Goal: Transaction & Acquisition: Purchase product/service

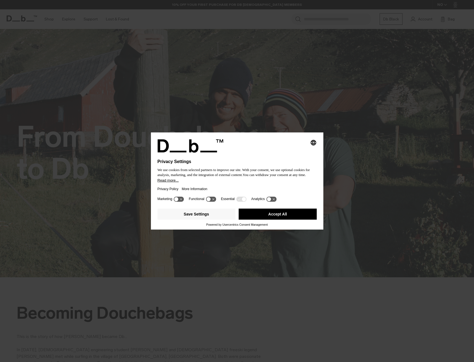
click at [266, 213] on button "Accept All" at bounding box center [278, 214] width 78 height 11
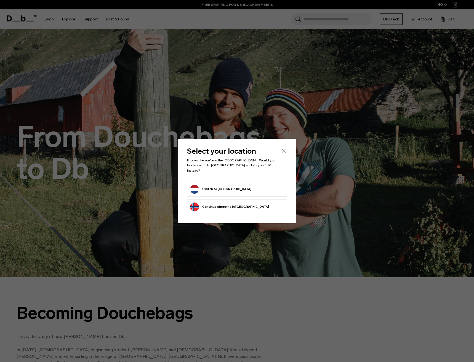
click at [220, 188] on button "Switch to Netherlands" at bounding box center [220, 189] width 61 height 9
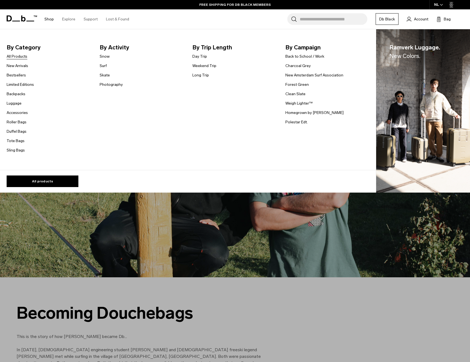
click at [20, 57] on link "All Products" at bounding box center [17, 57] width 21 height 6
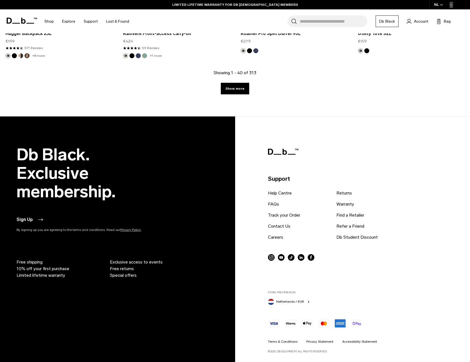
scroll to position [1992, 0]
click at [224, 88] on link "Show more" at bounding box center [235, 89] width 28 height 12
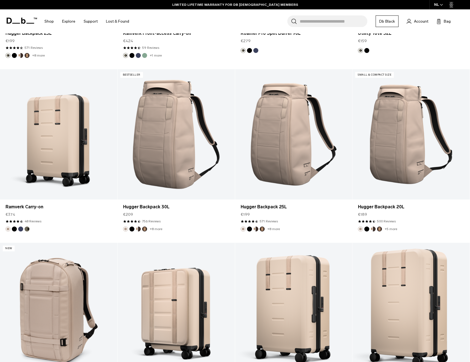
scroll to position [2014, 0]
